Goal: Communication & Community: Share content

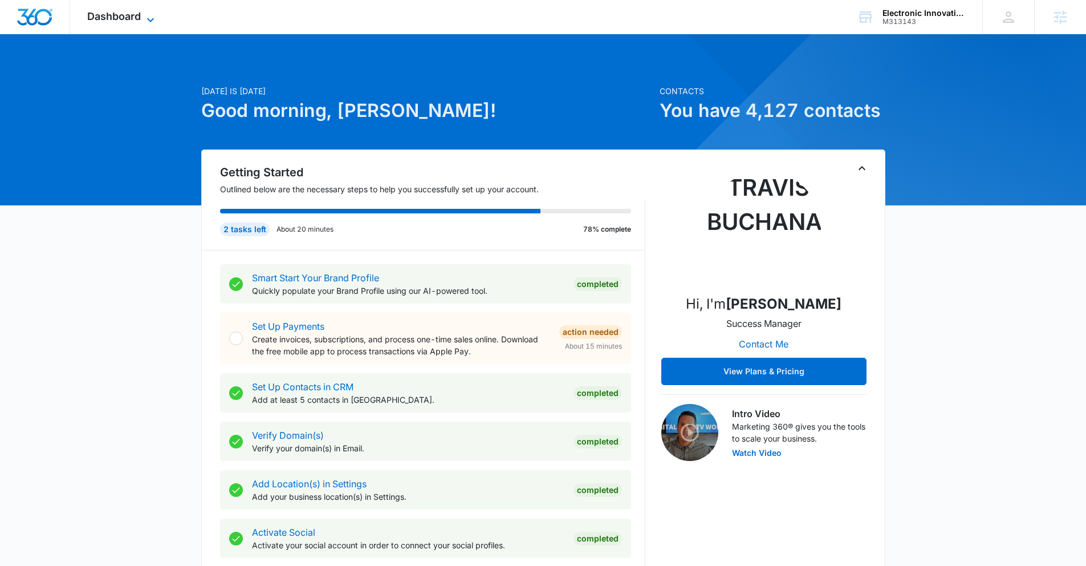
click at [121, 13] on span "Dashboard" at bounding box center [114, 16] width 54 height 12
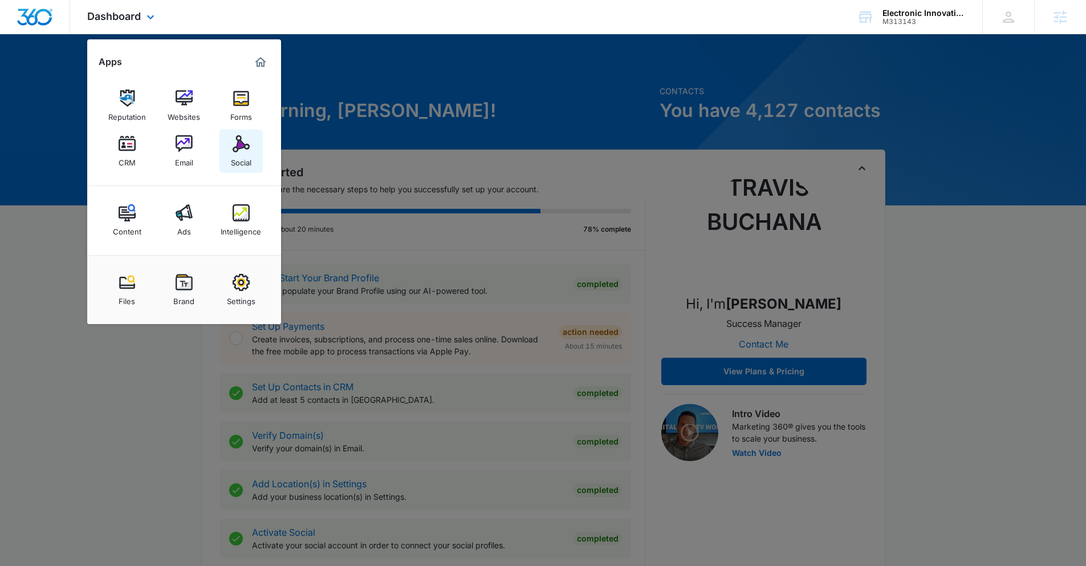
click at [230, 150] on link "Social" at bounding box center [240, 150] width 43 height 43
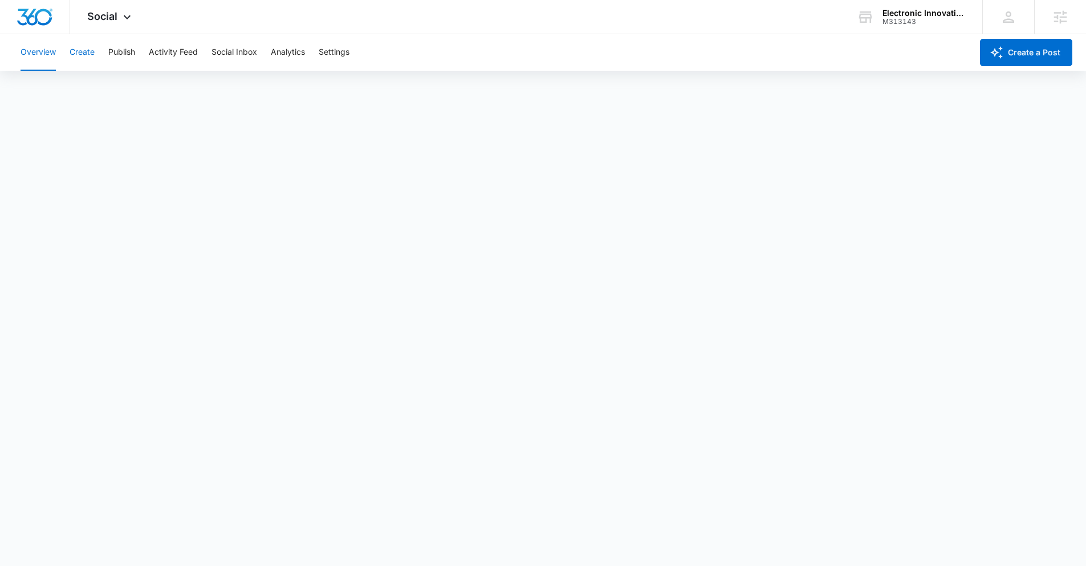
click at [88, 53] on button "Create" at bounding box center [82, 52] width 25 height 36
click at [115, 51] on button "Publish" at bounding box center [121, 52] width 27 height 36
click at [88, 56] on button "Create" at bounding box center [82, 52] width 25 height 36
